Goal: Transaction & Acquisition: Book appointment/travel/reservation

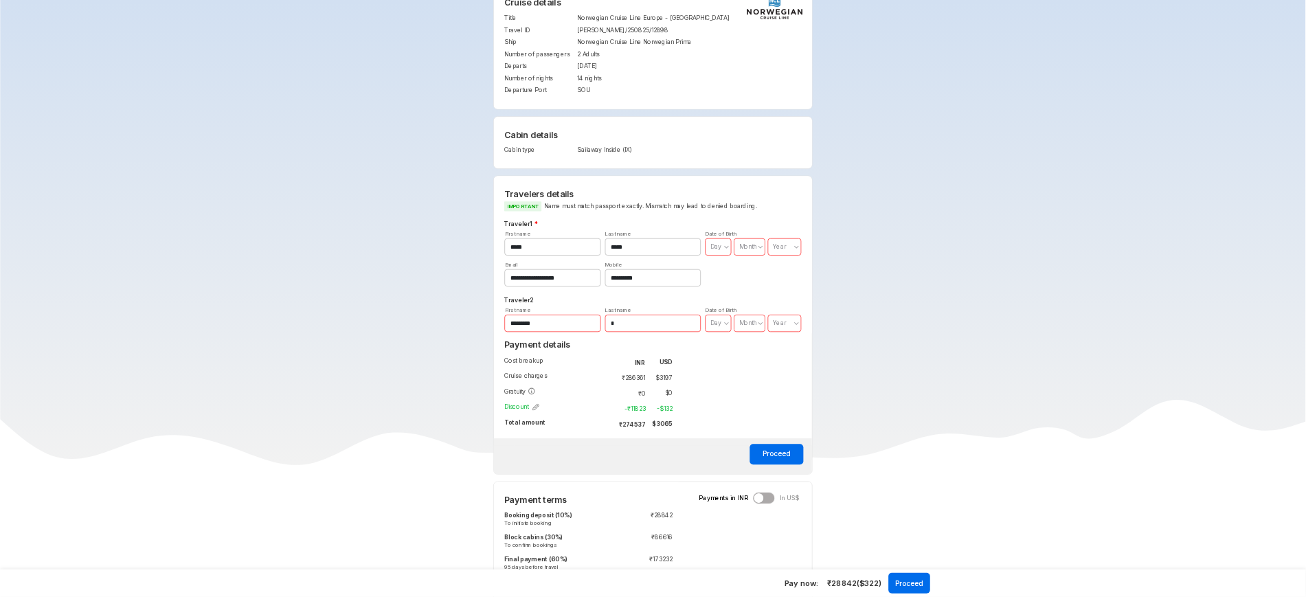
scroll to position [308, 0]
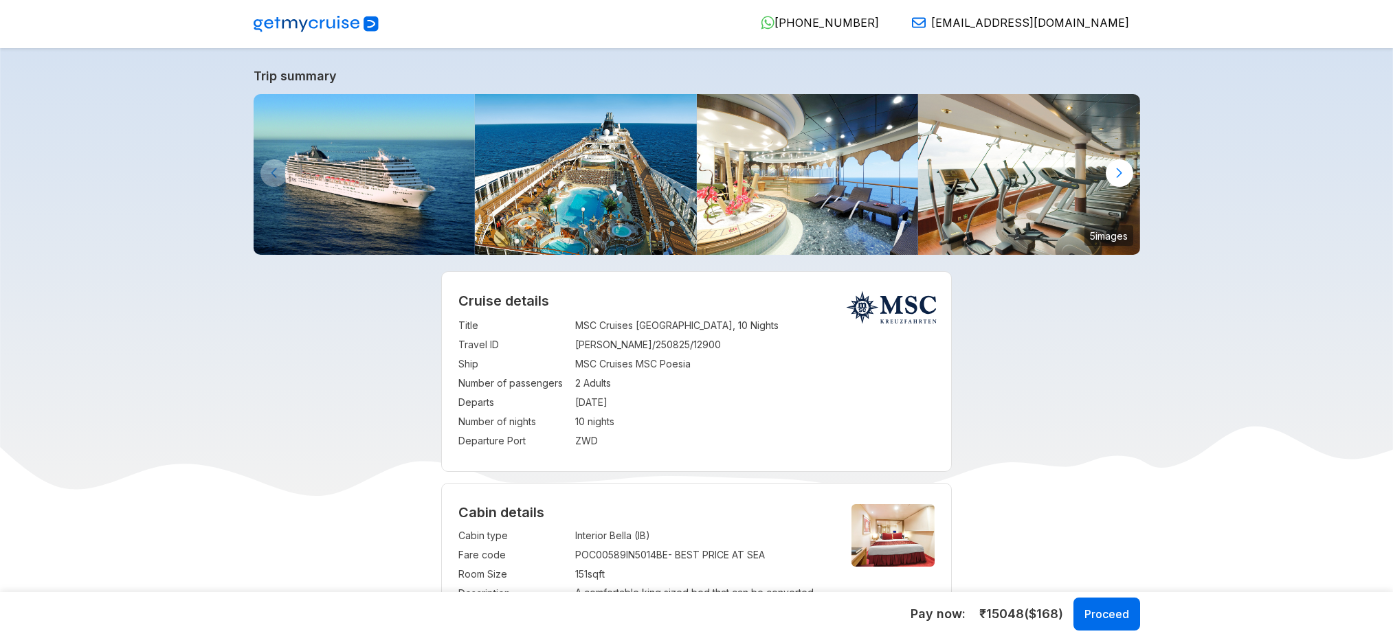
select select "**"
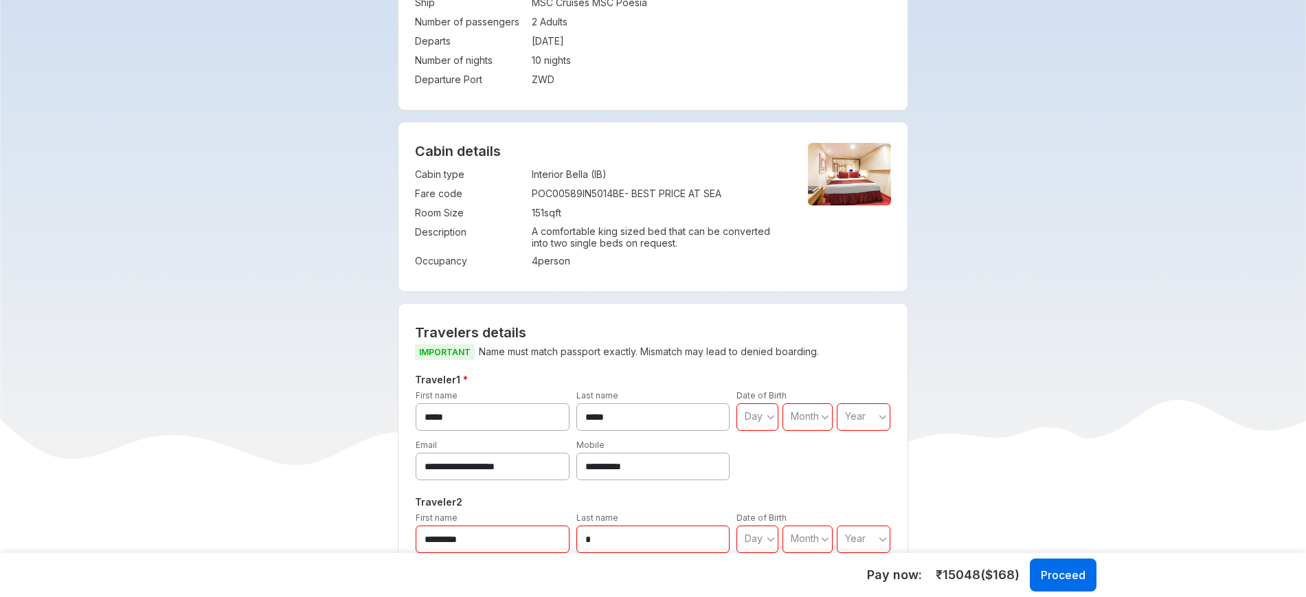
scroll to position [63, 0]
